Goal: Task Accomplishment & Management: Use online tool/utility

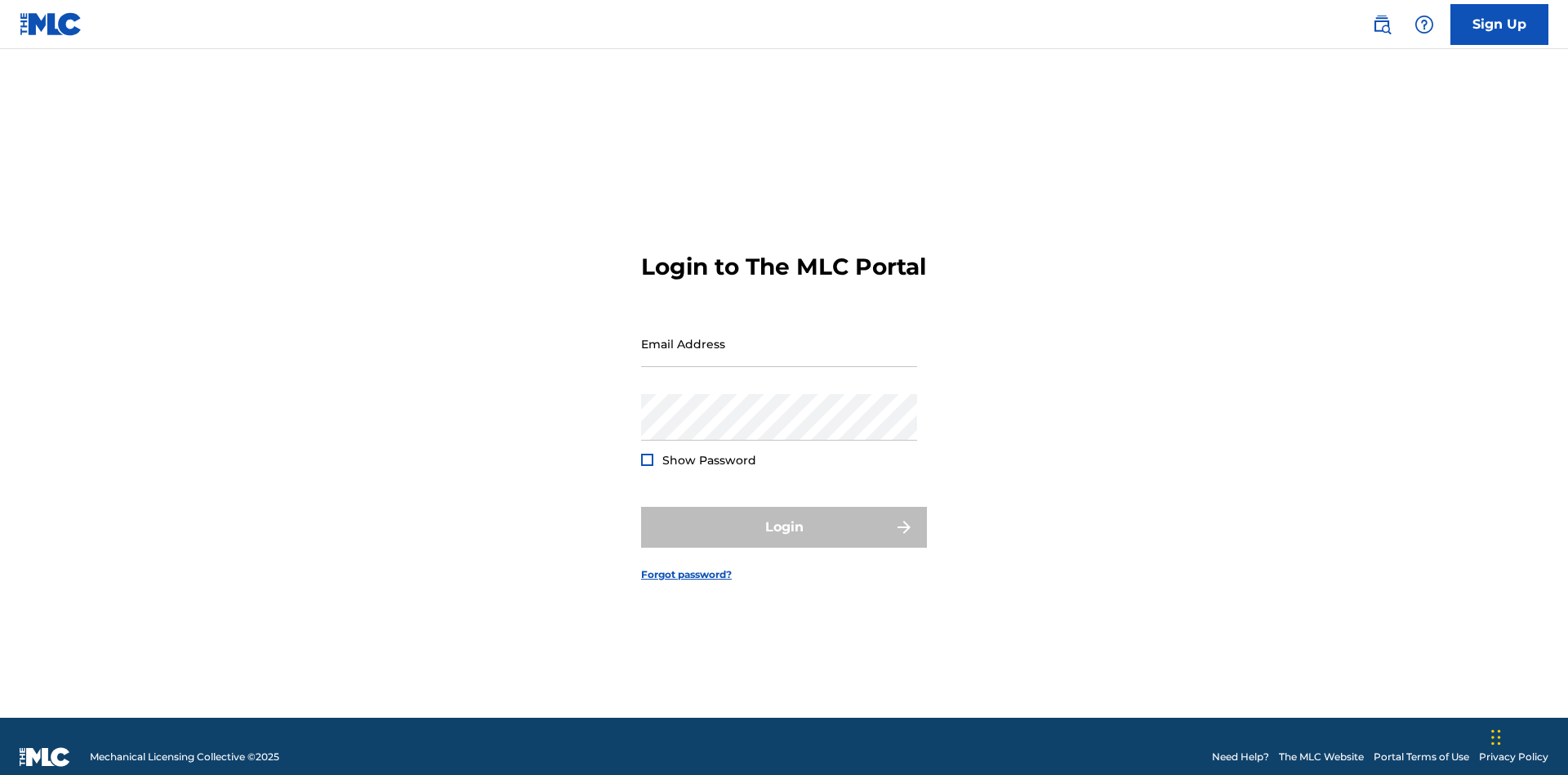
scroll to position [21, 0]
click at [779, 336] on input "Email Address" at bounding box center [779, 343] width 276 height 47
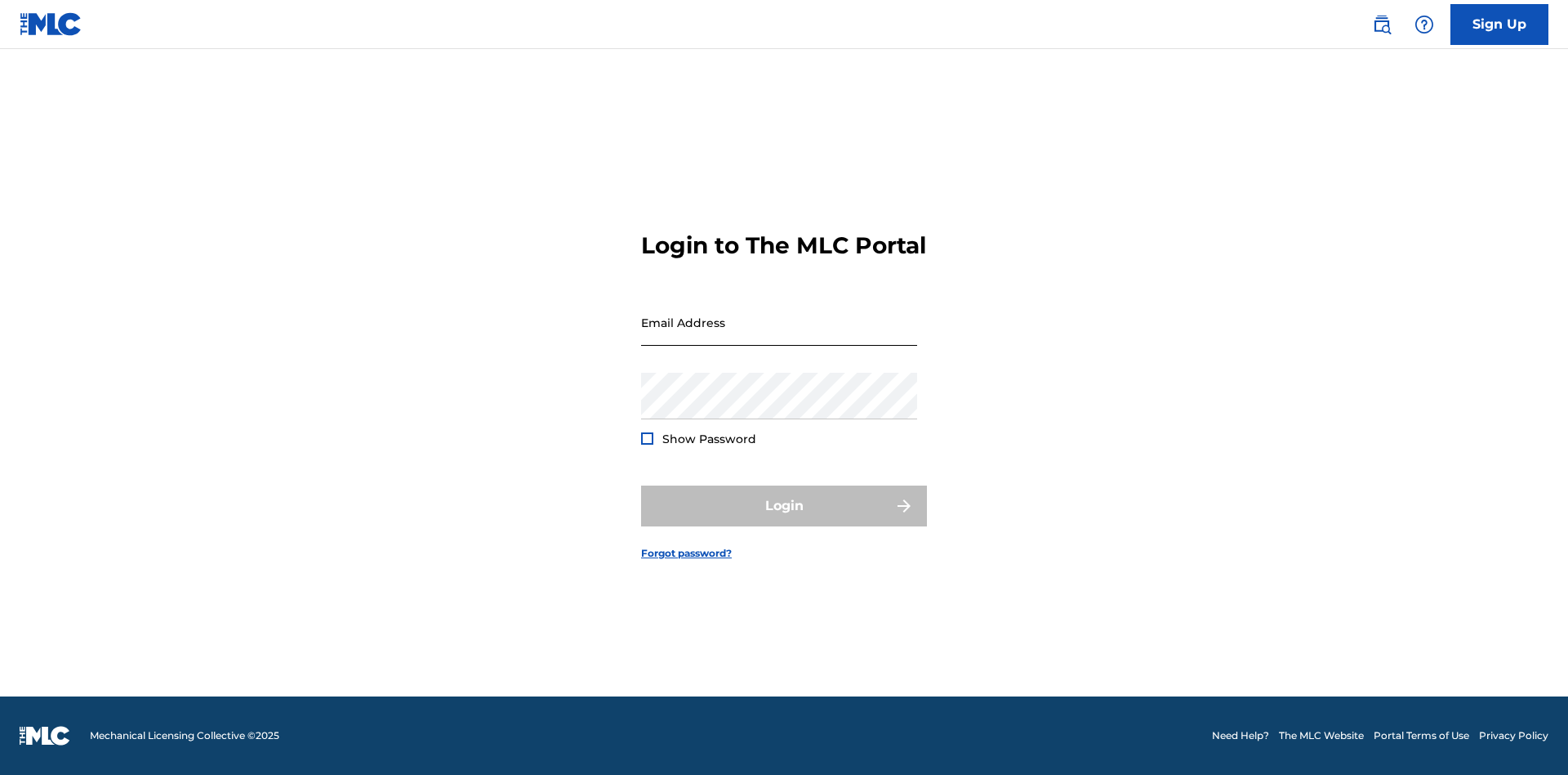
scroll to position [21, 0]
type input "Duke.McTesterson@gmail.com"
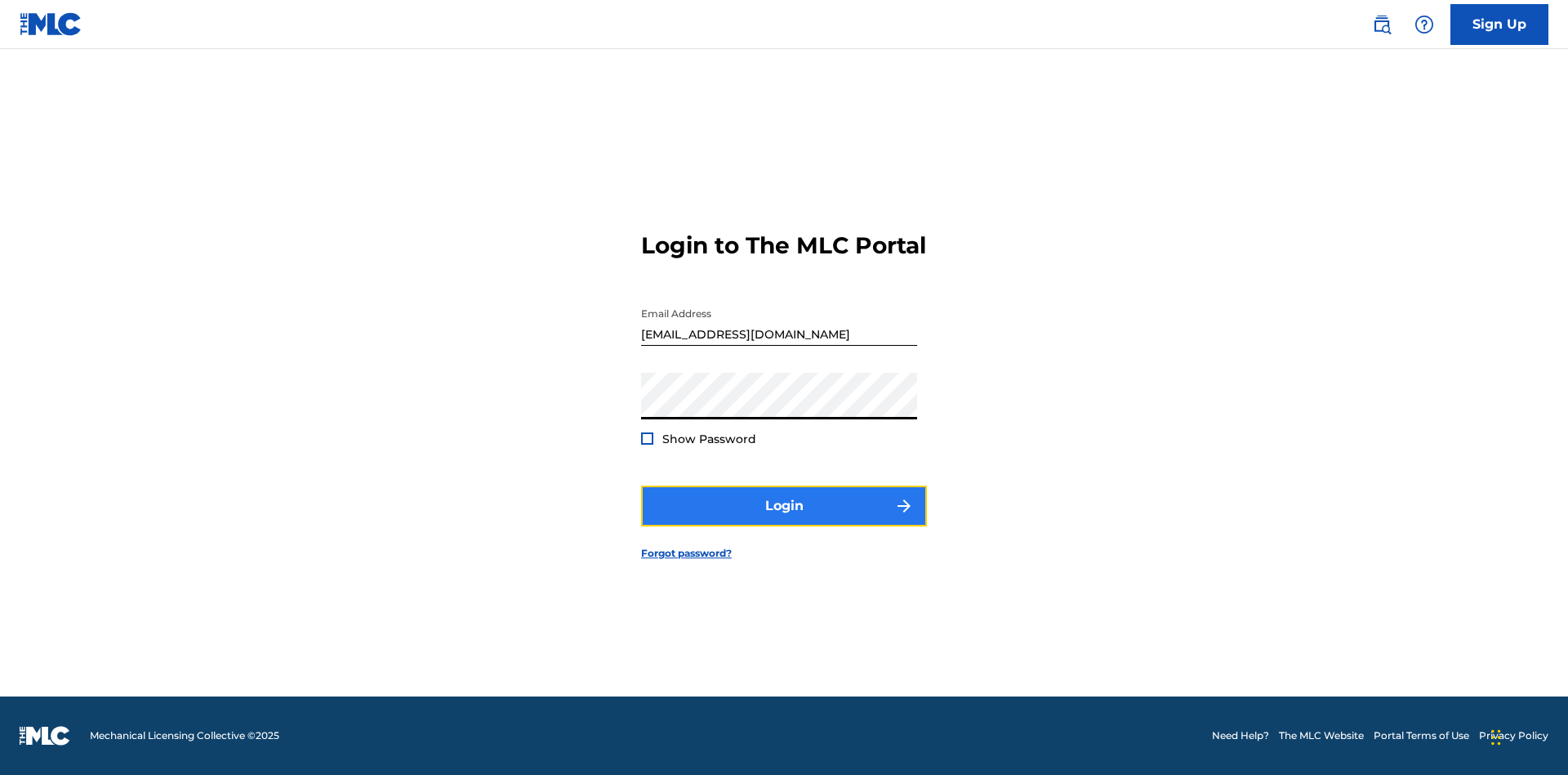
click at [784, 520] on button "Login" at bounding box center [784, 505] width 286 height 41
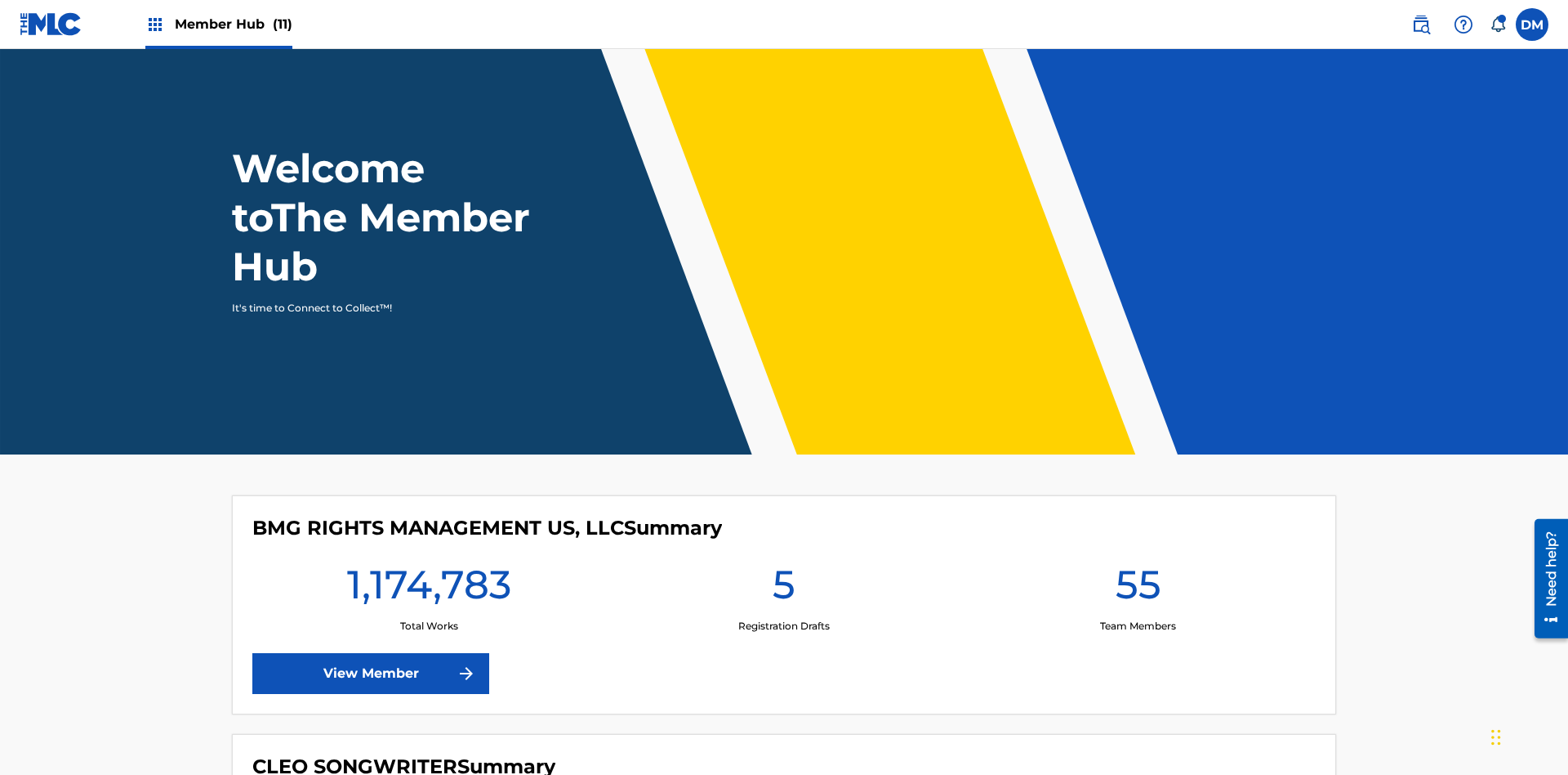
click at [232, 24] on span "Member Hub (11)" at bounding box center [233, 24] width 117 height 19
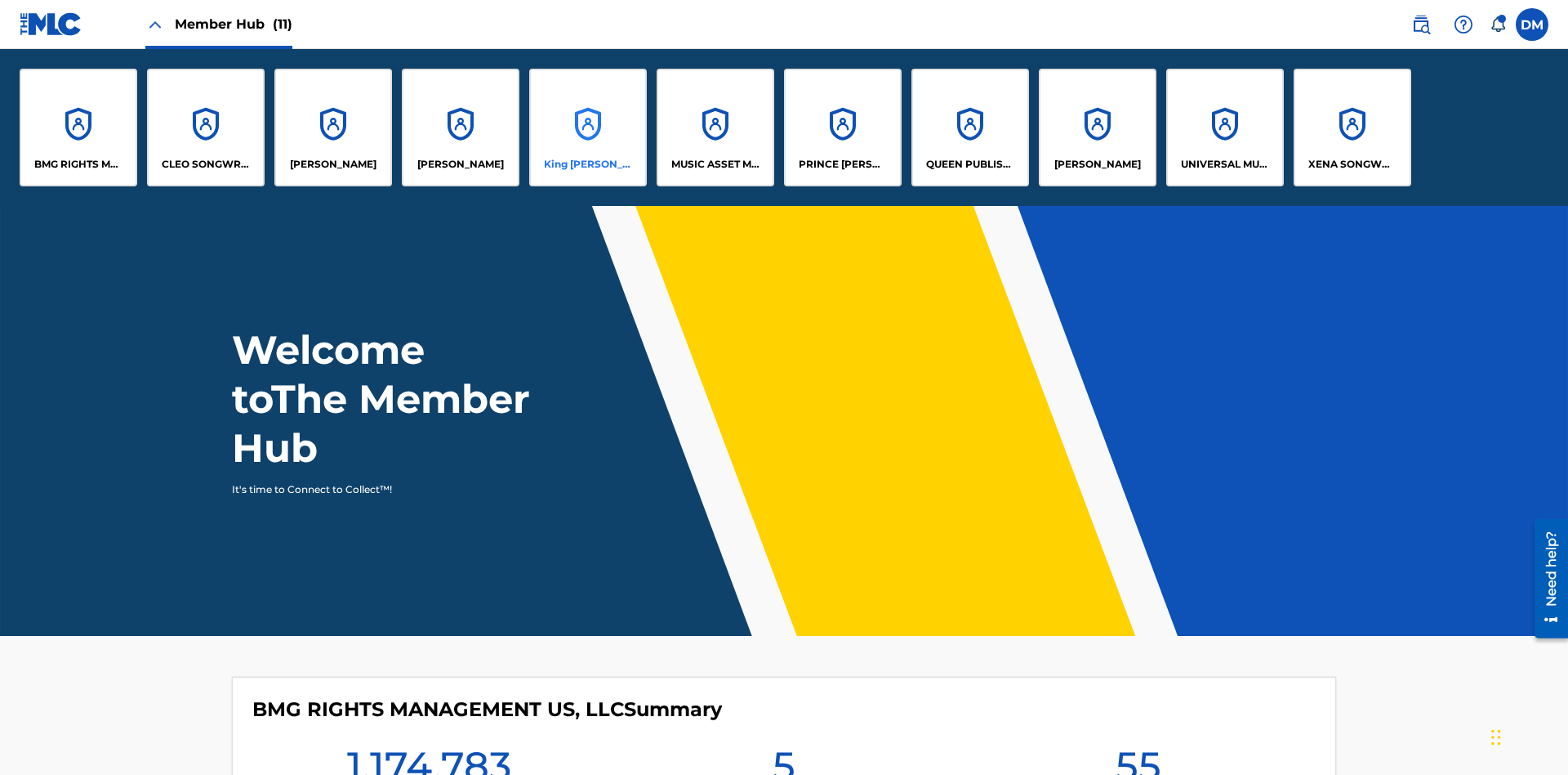
click at [587, 164] on p "King McTesterson" at bounding box center [589, 164] width 89 height 15
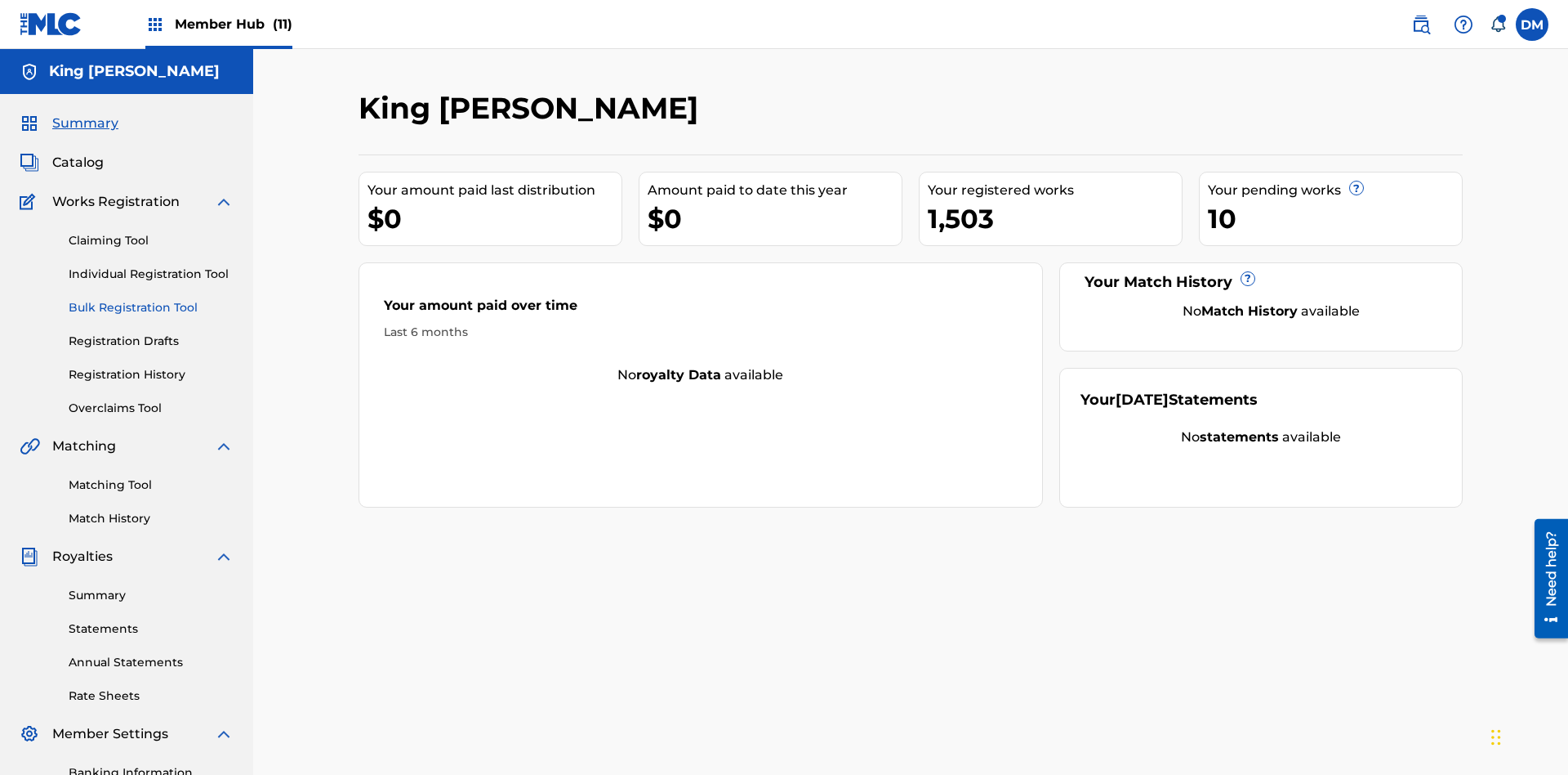
click at [151, 299] on link "Bulk Registration Tool" at bounding box center [151, 307] width 165 height 17
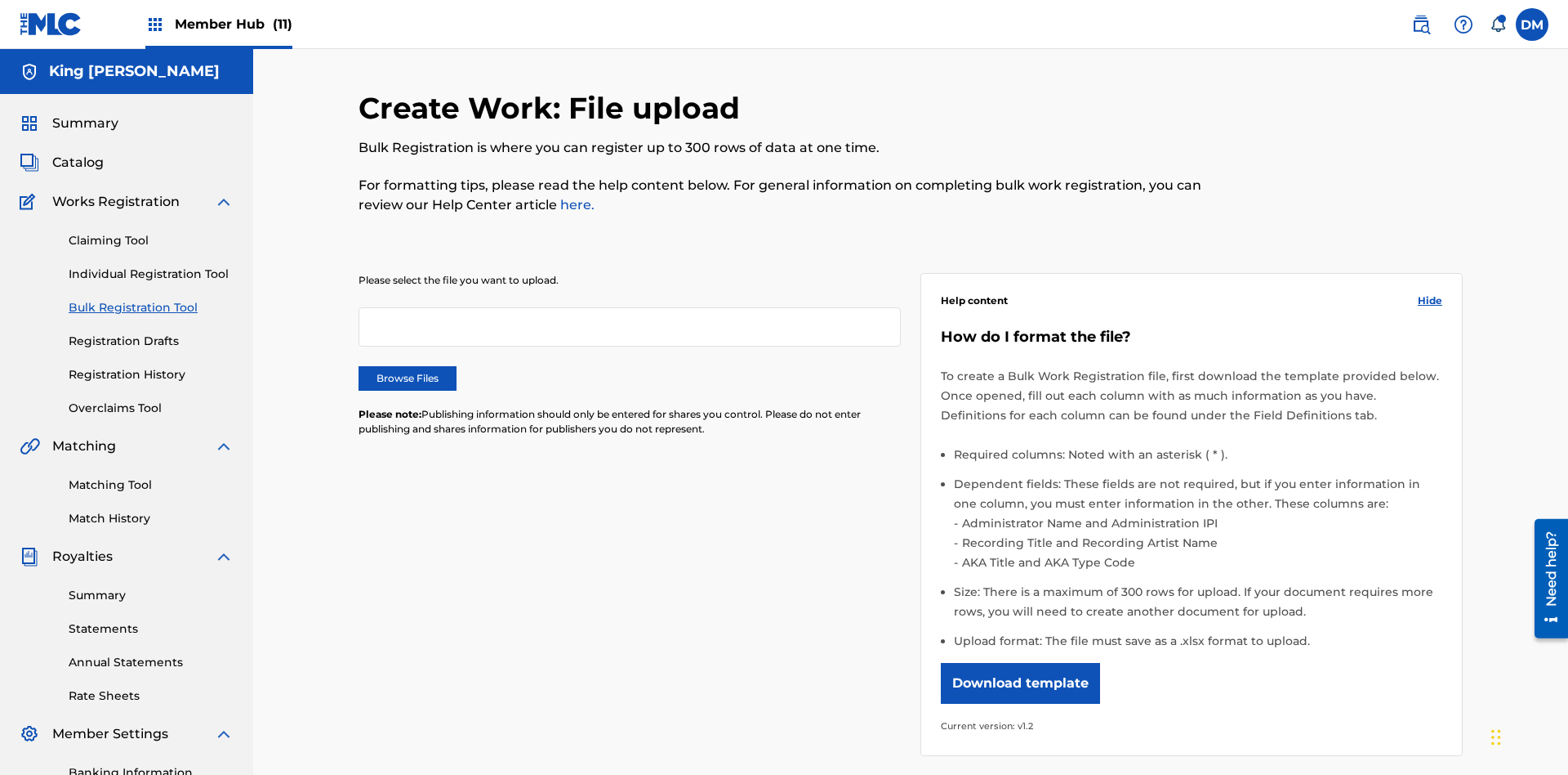
scroll to position [0, 358]
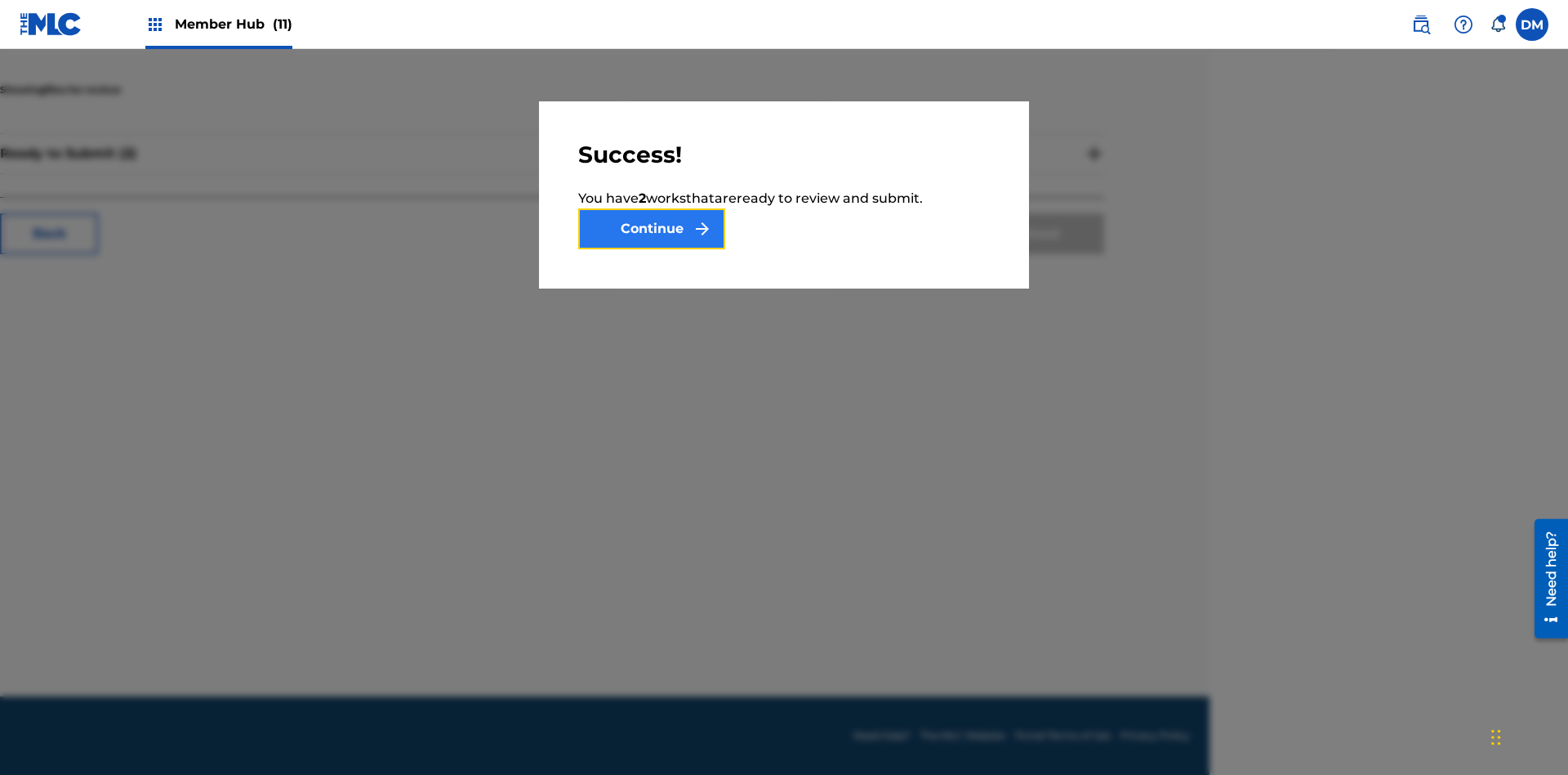
click at [651, 229] on button "Continue" at bounding box center [651, 229] width 147 height 41
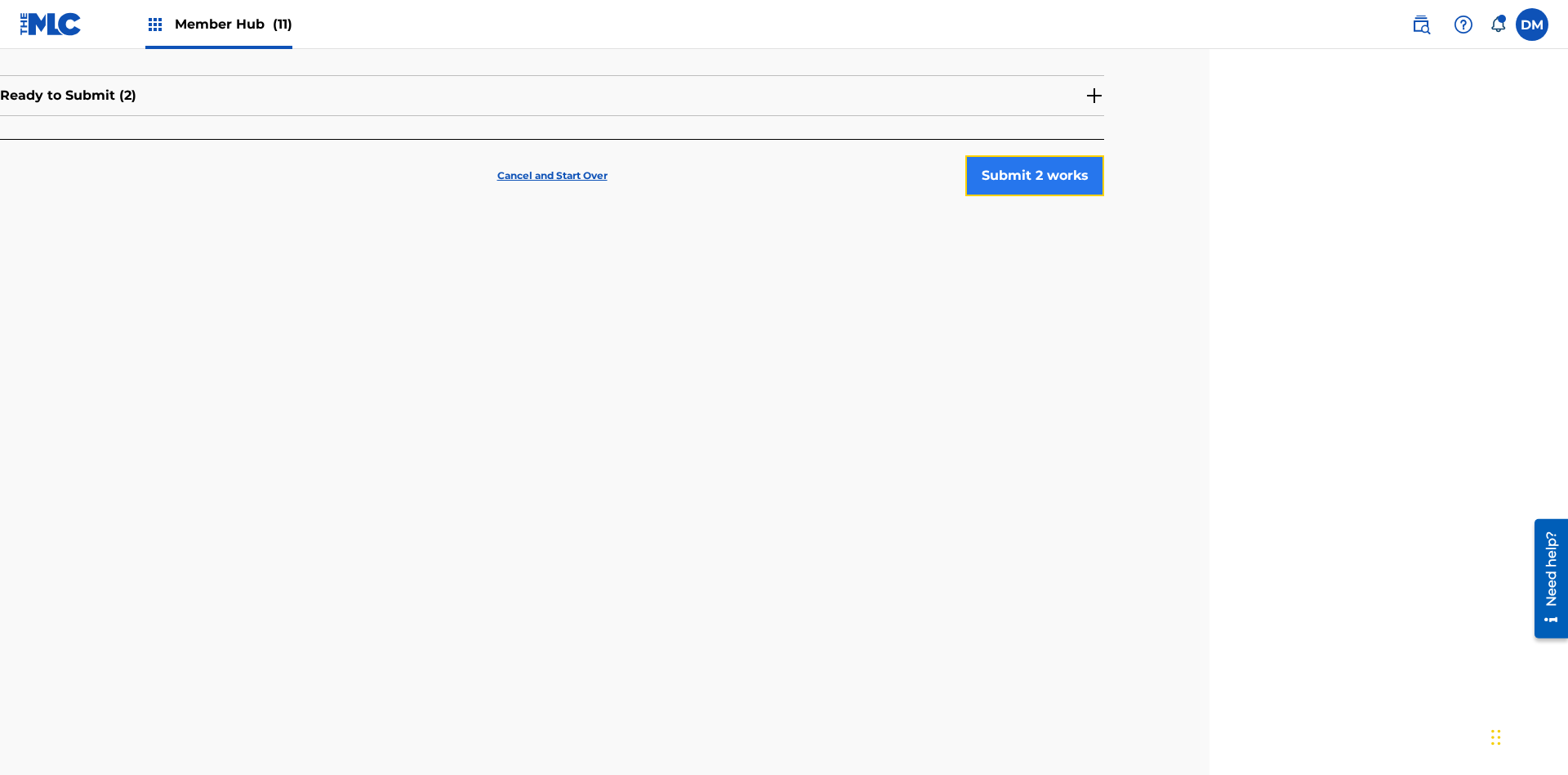
click at [1035, 155] on button "Submit 2 works" at bounding box center [1035, 175] width 139 height 41
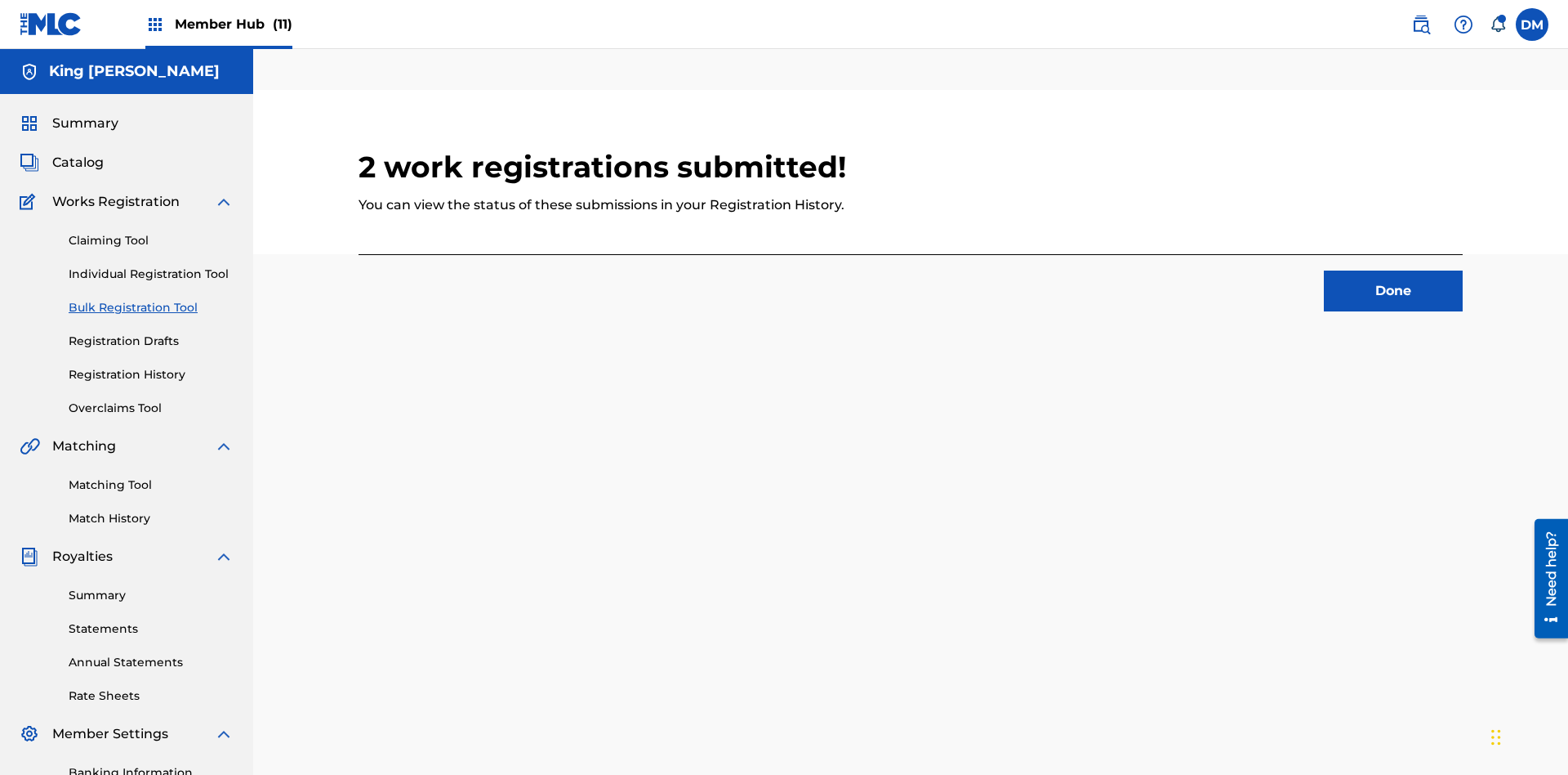
scroll to position [51, 358]
